Goal: Task Accomplishment & Management: Manage account settings

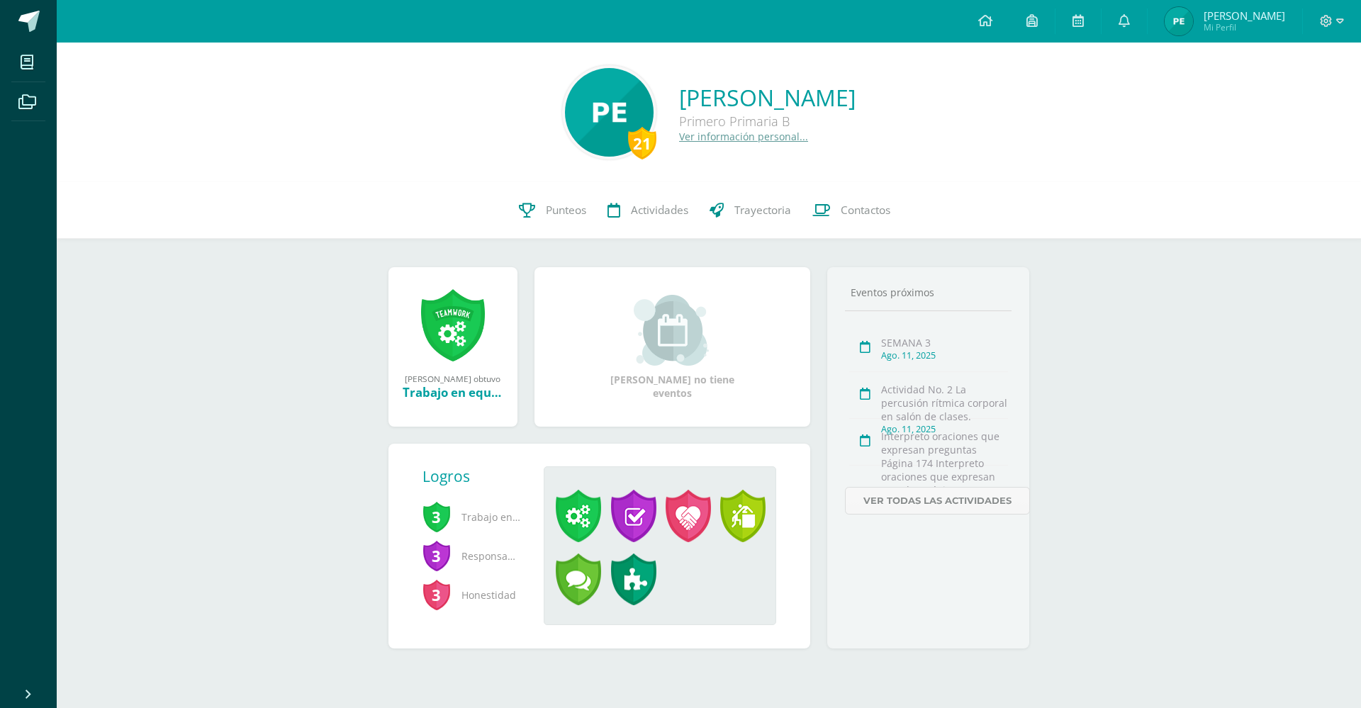
click at [1261, 14] on span "[PERSON_NAME]" at bounding box center [1245, 16] width 82 height 14
click at [1228, 23] on span "[PERSON_NAME]" at bounding box center [1269, 16] width 82 height 14
click at [1228, 33] on span "Mi Perfil" at bounding box center [1269, 27] width 82 height 12
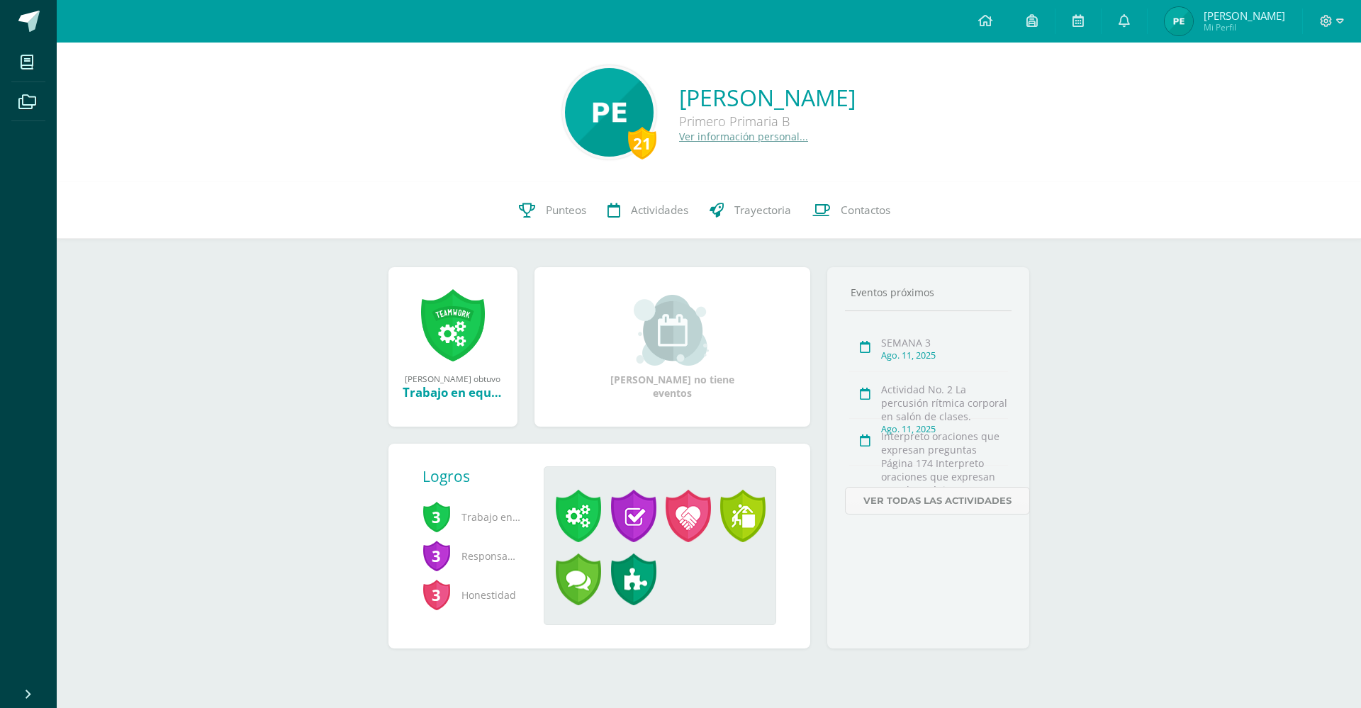
click at [1265, 22] on span "[PERSON_NAME]" at bounding box center [1245, 16] width 82 height 14
